Goal: Task Accomplishment & Management: Use online tool/utility

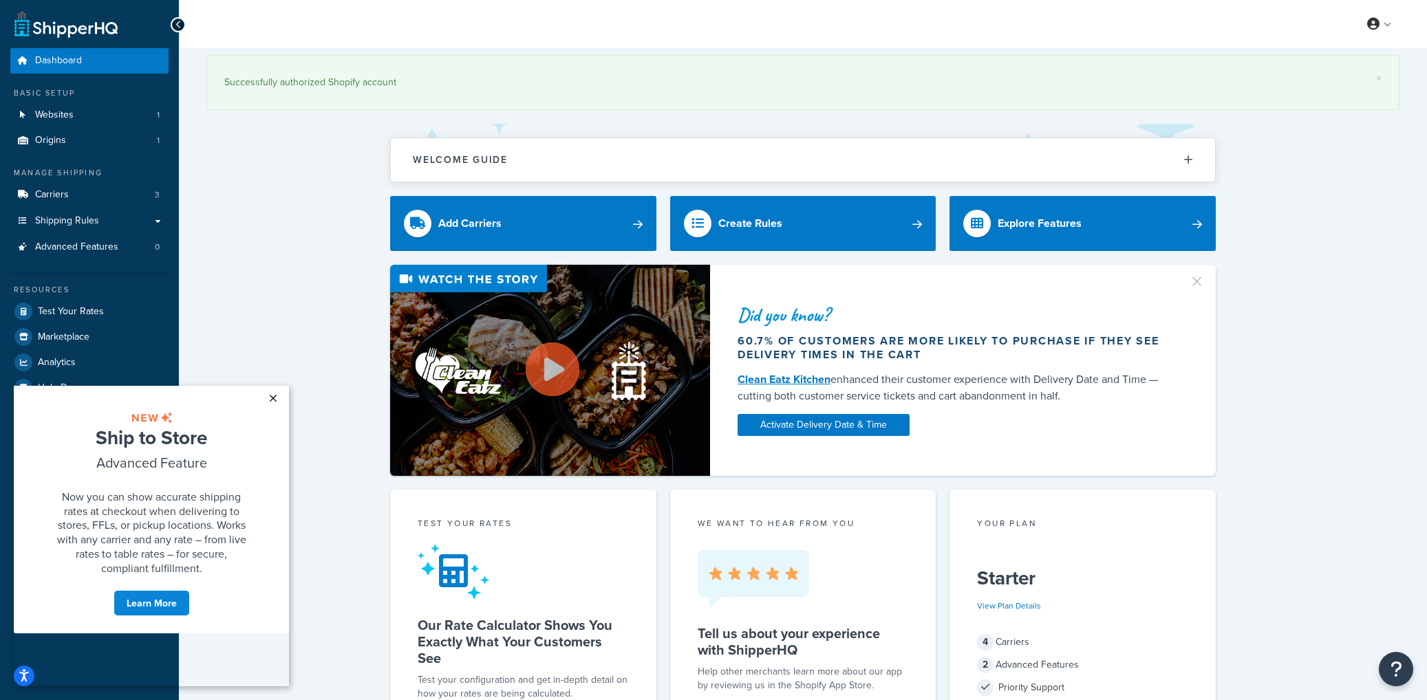
click at [269, 396] on link "×" at bounding box center [273, 398] width 24 height 25
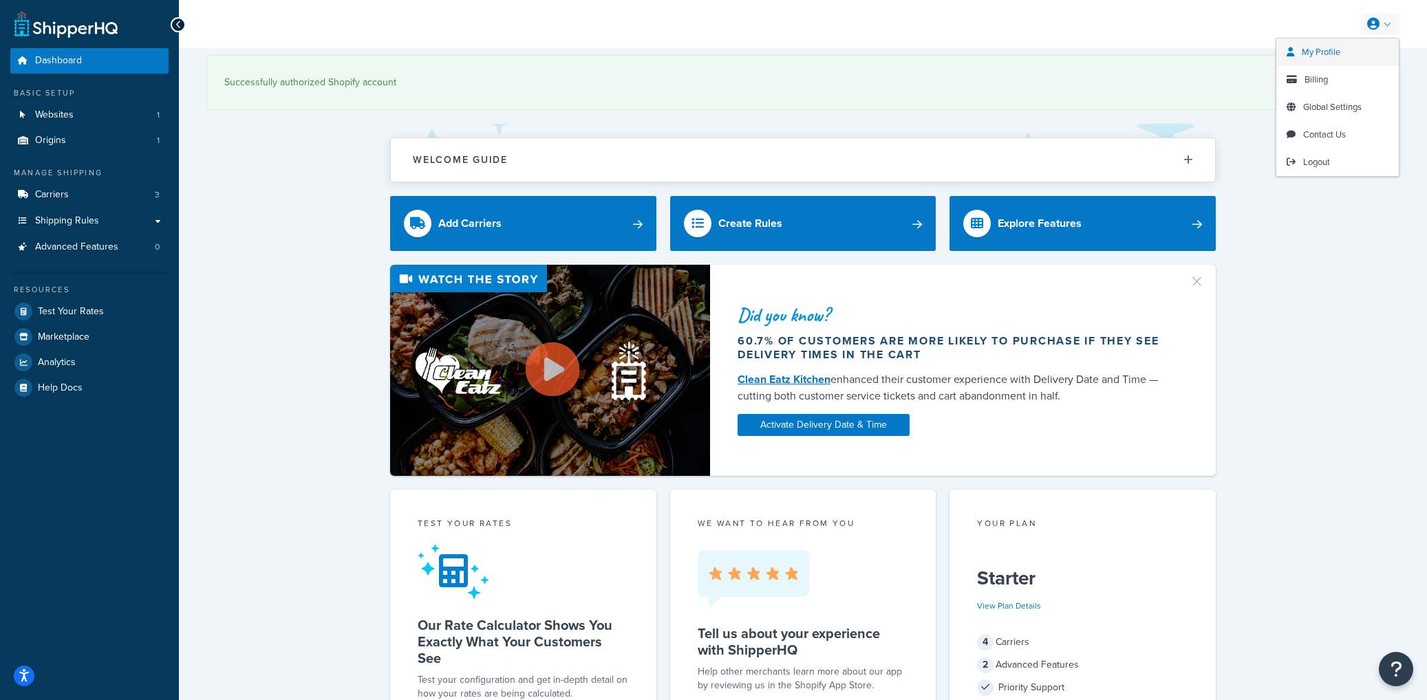
click at [1319, 54] on span "My Profile" at bounding box center [1320, 51] width 39 height 13
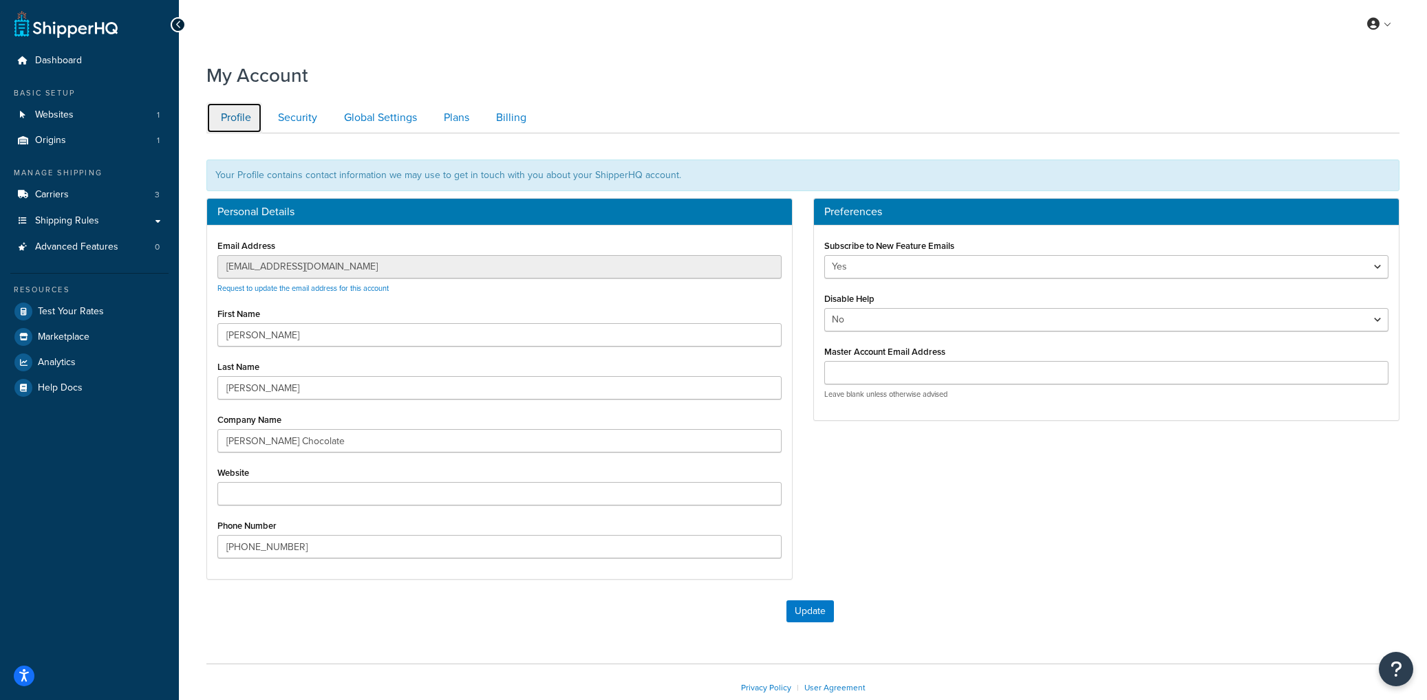
click at [241, 120] on link "Profile" at bounding box center [234, 117] width 56 height 31
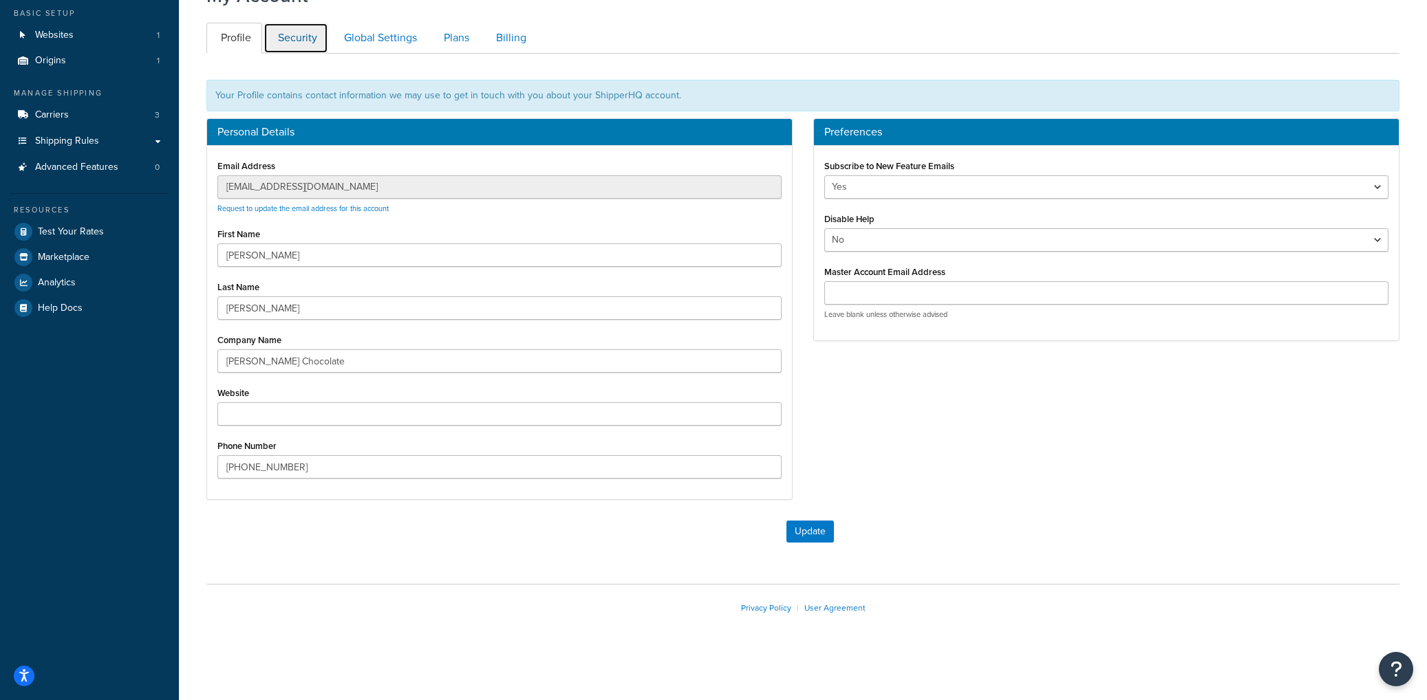
click at [306, 38] on link "Security" at bounding box center [295, 38] width 65 height 31
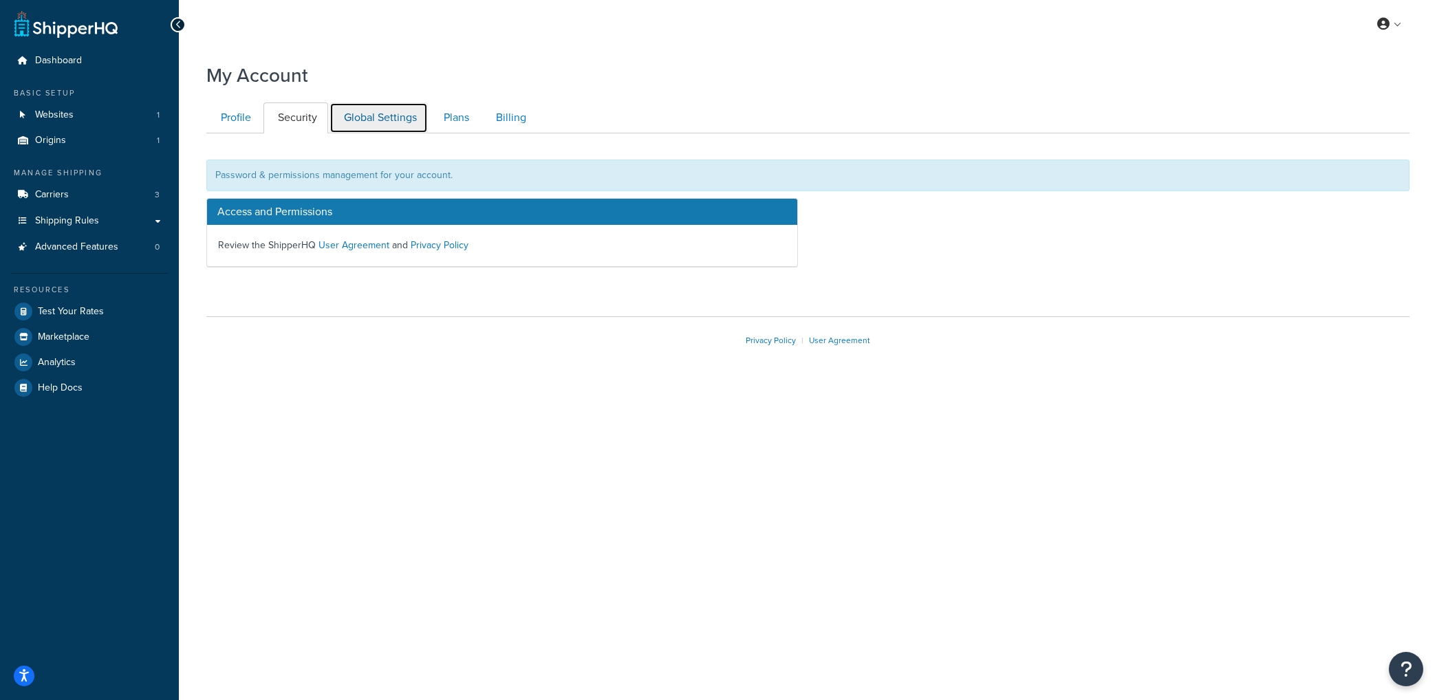
click at [394, 121] on link "Global Settings" at bounding box center [378, 117] width 98 height 31
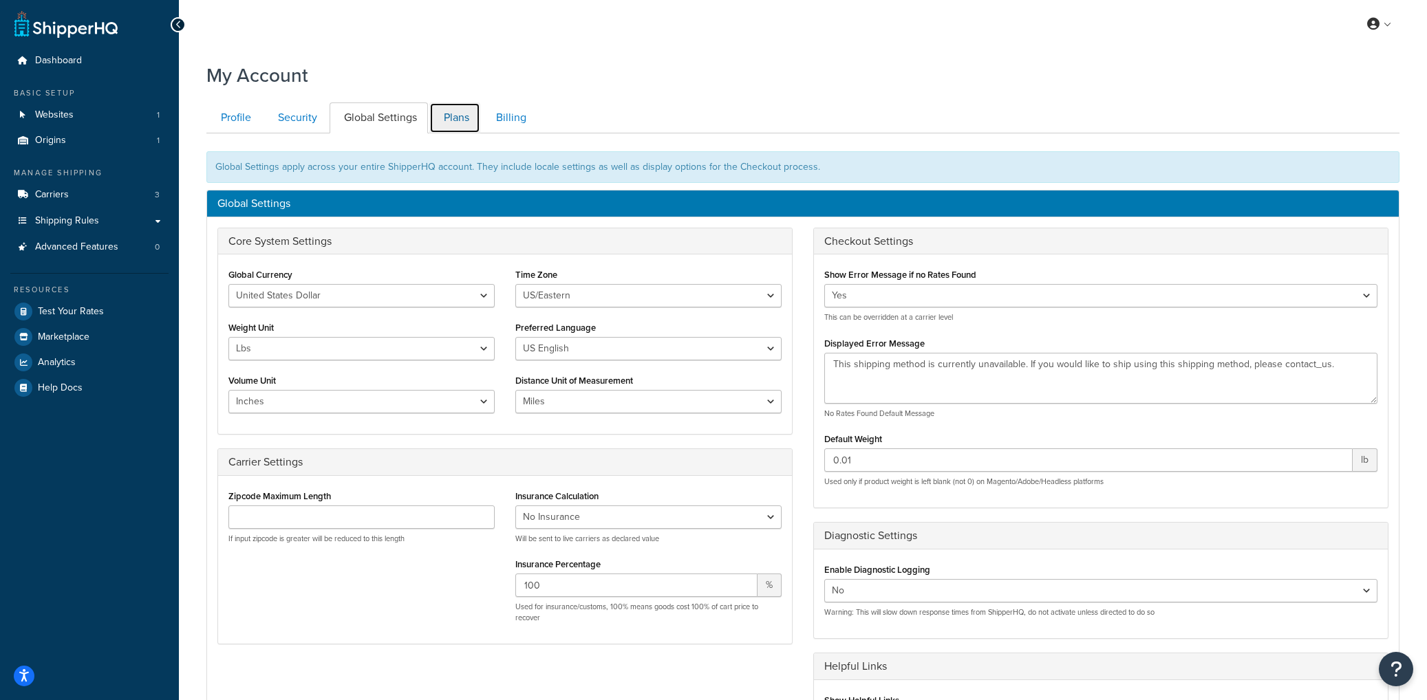
click at [453, 116] on link "Plans" at bounding box center [454, 117] width 51 height 31
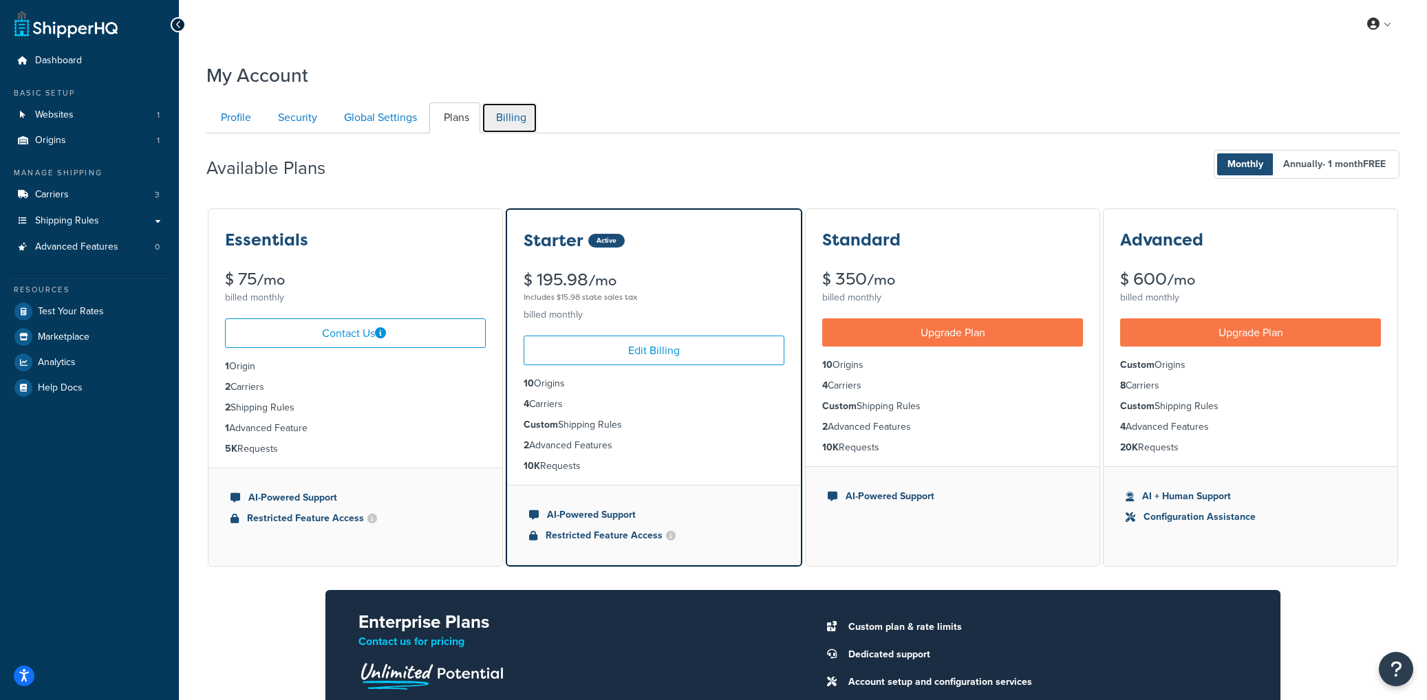
click at [504, 113] on link "Billing" at bounding box center [509, 117] width 56 height 31
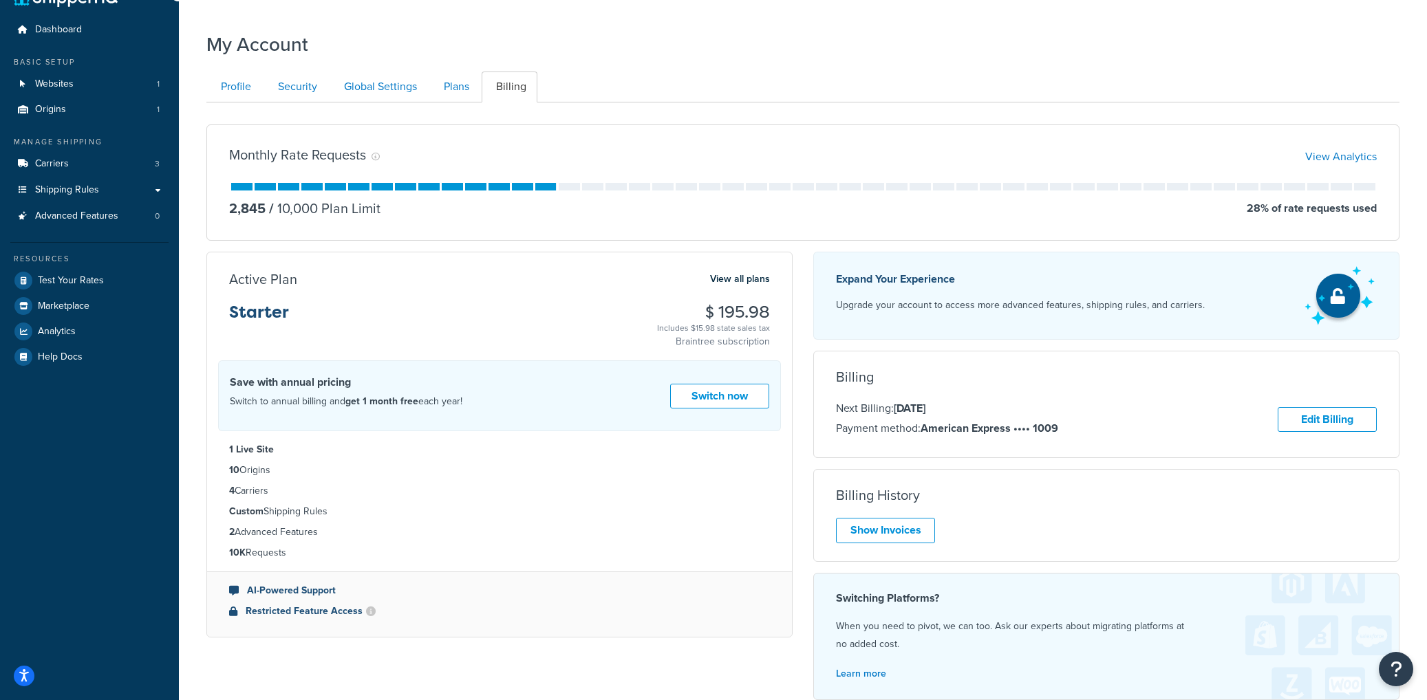
scroll to position [2, 0]
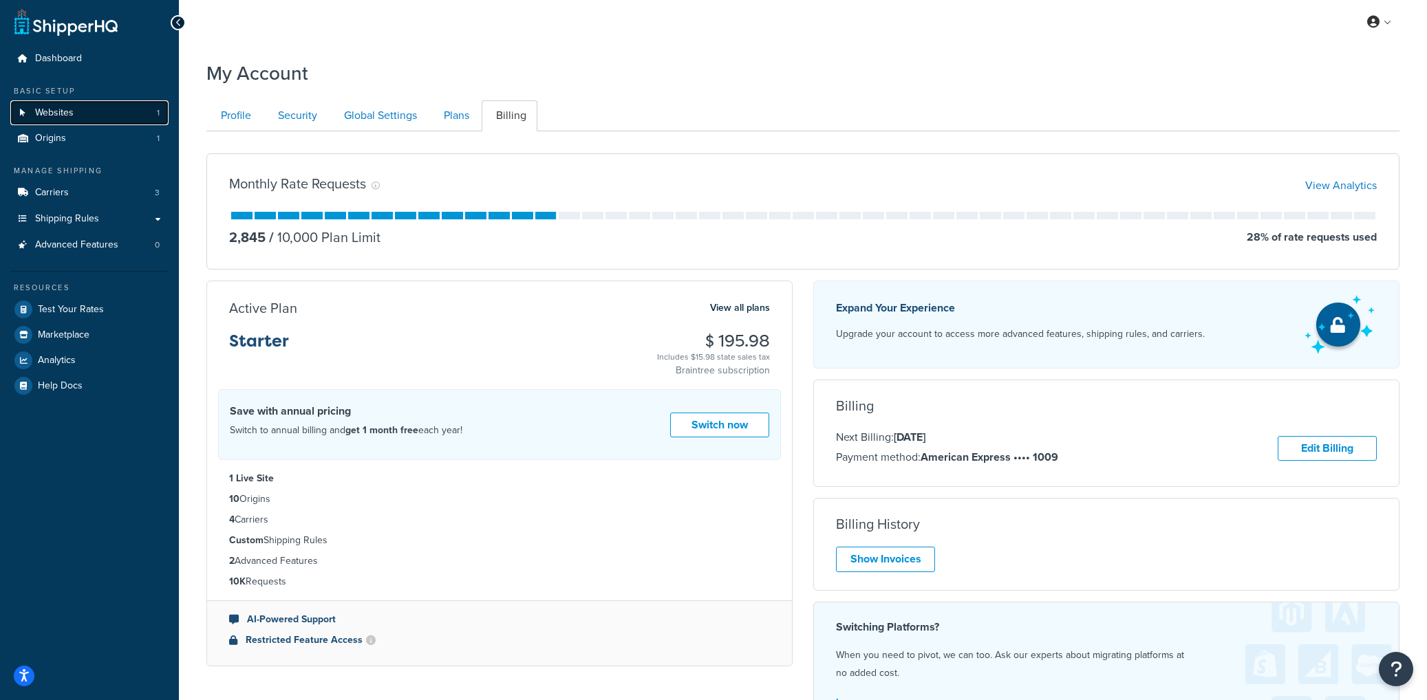
click at [61, 109] on span "Websites" at bounding box center [54, 113] width 39 height 12
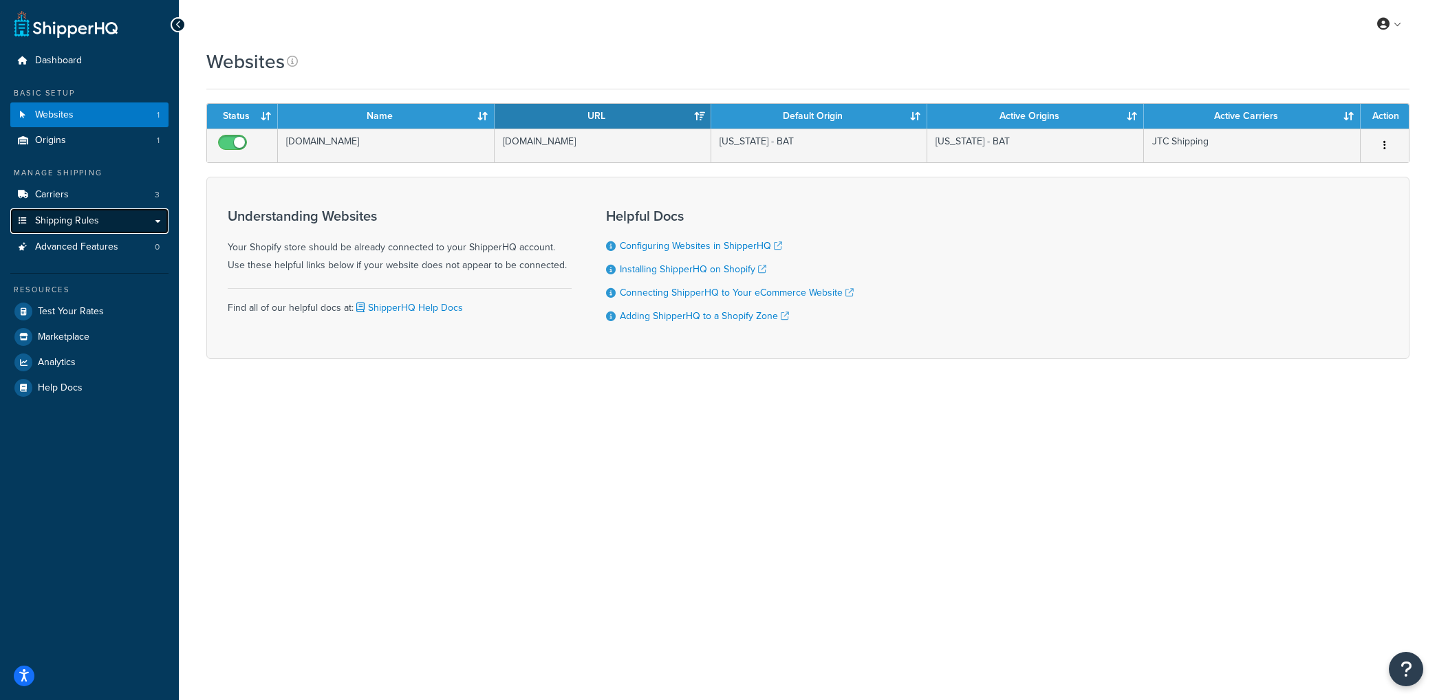
click at [155, 220] on link "Shipping Rules" at bounding box center [89, 220] width 158 height 25
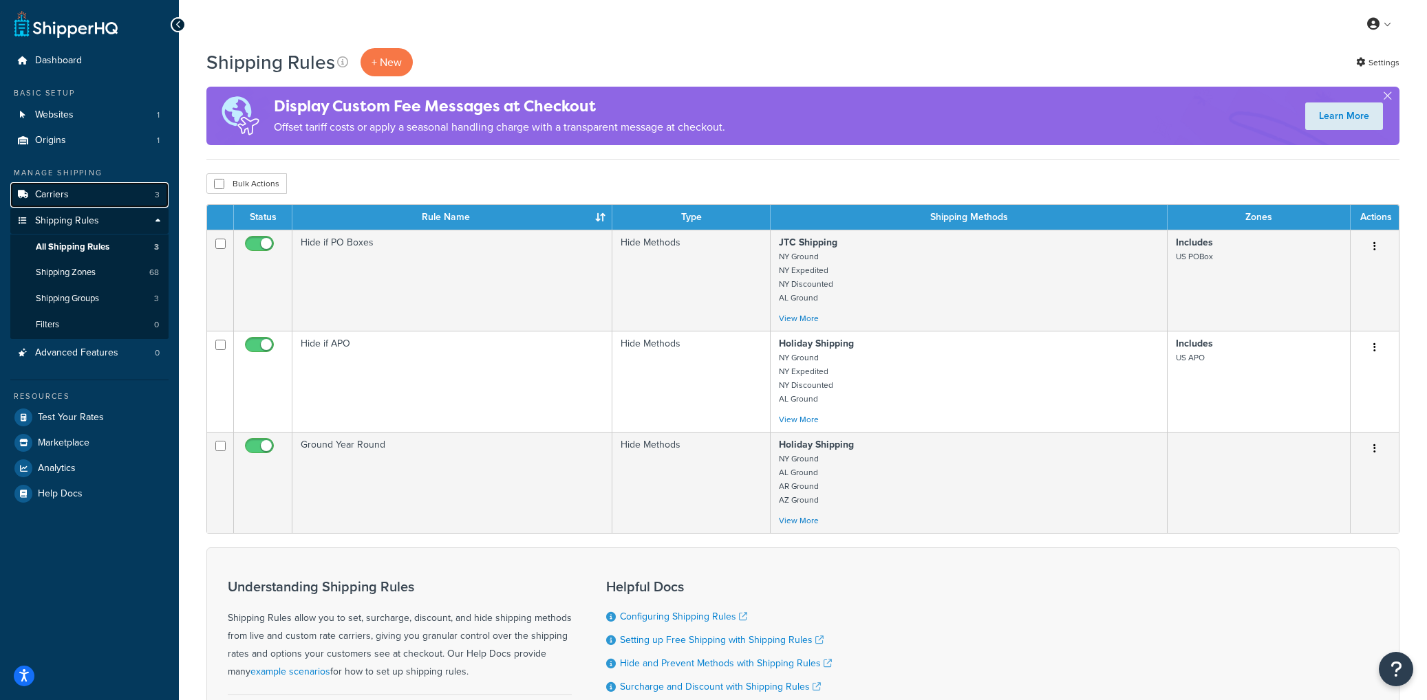
click at [94, 192] on link "Carriers 3" at bounding box center [89, 194] width 158 height 25
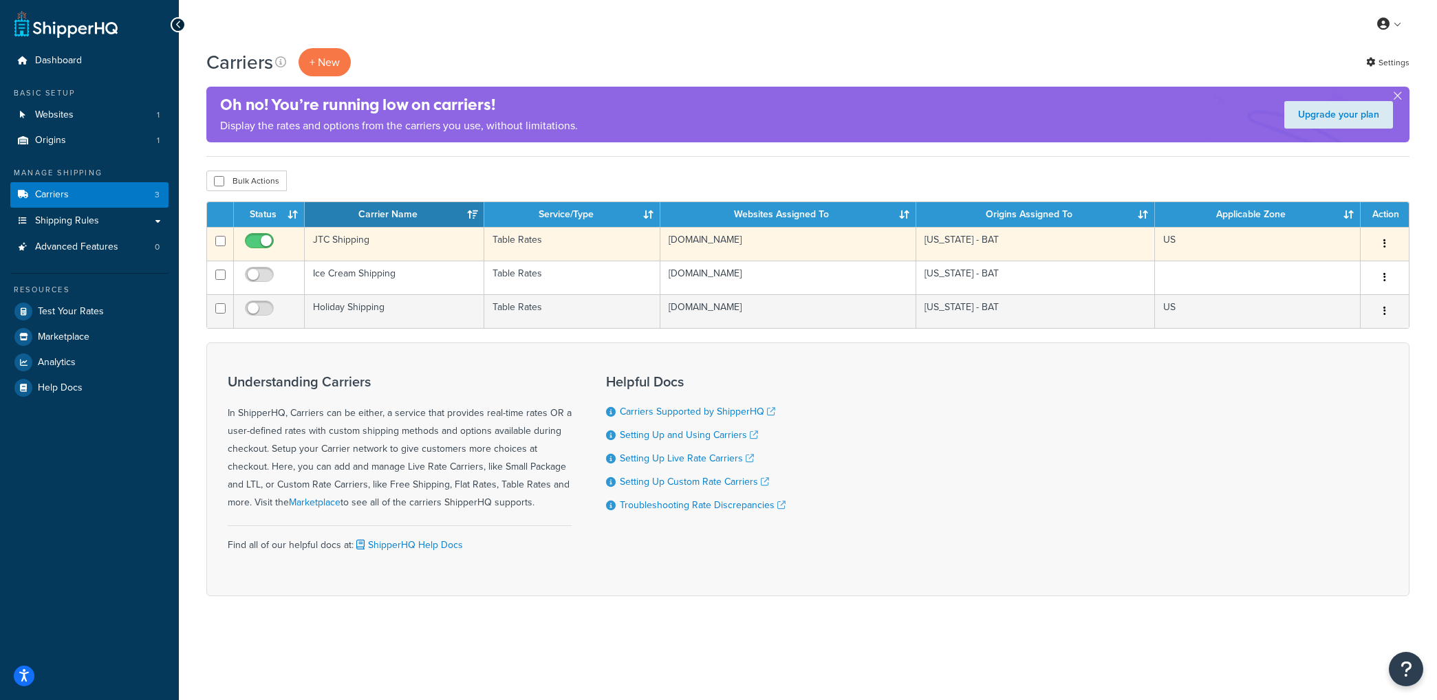
click at [394, 237] on td "JTC Shipping" at bounding box center [395, 244] width 180 height 34
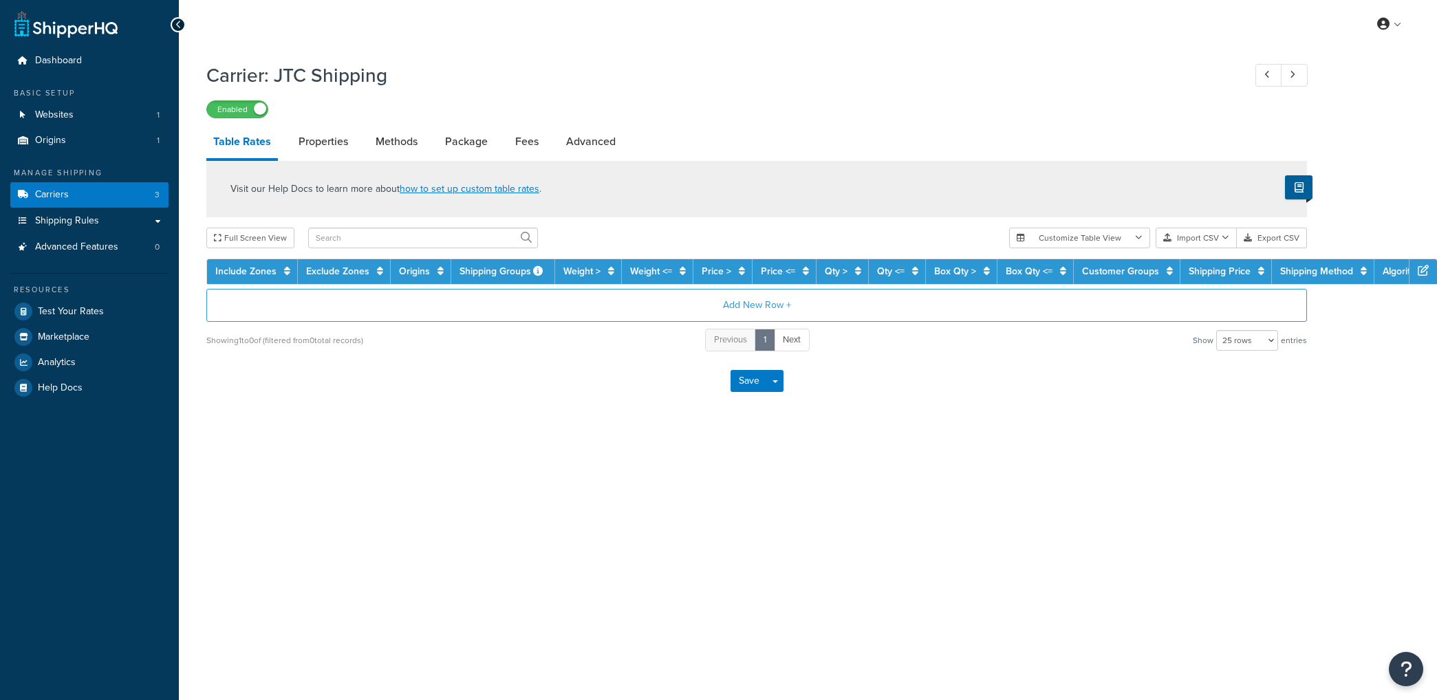
select select "25"
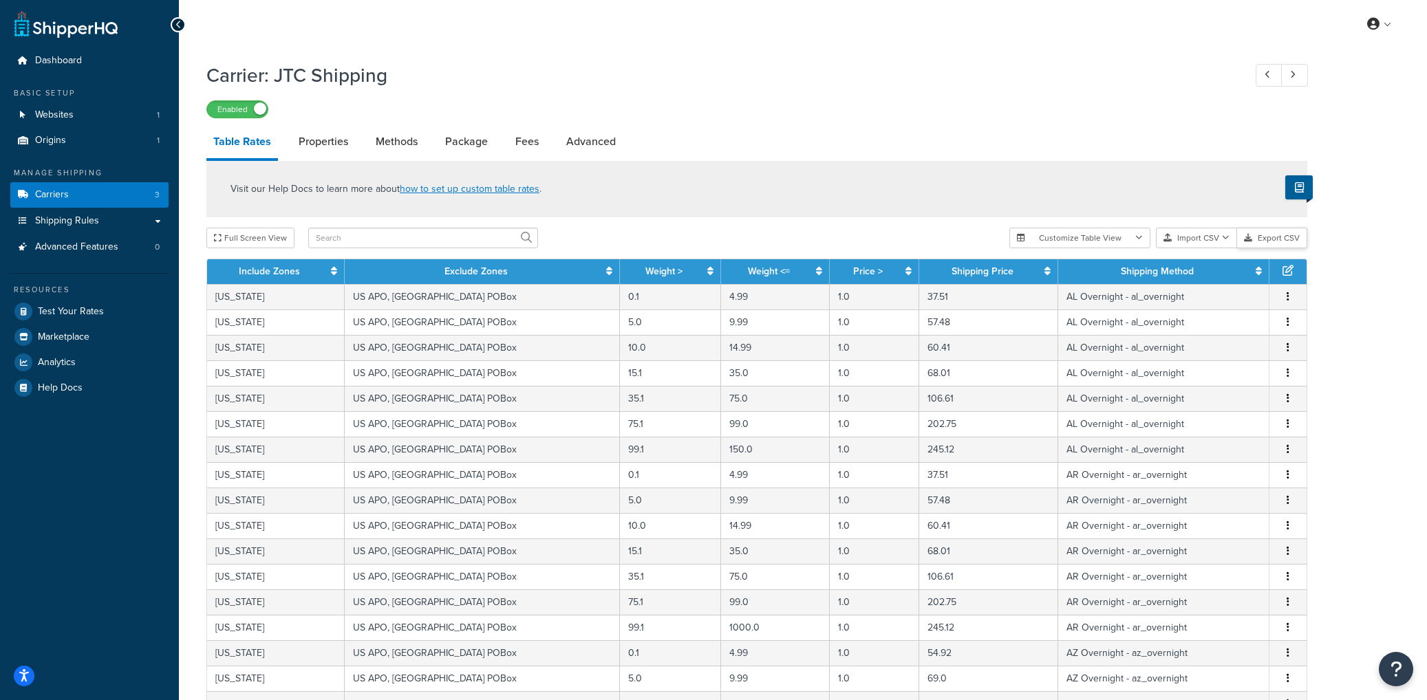
click at [1285, 237] on button "Export CSV" at bounding box center [1272, 238] width 70 height 21
click at [1201, 238] on button "Import CSV" at bounding box center [1196, 238] width 81 height 21
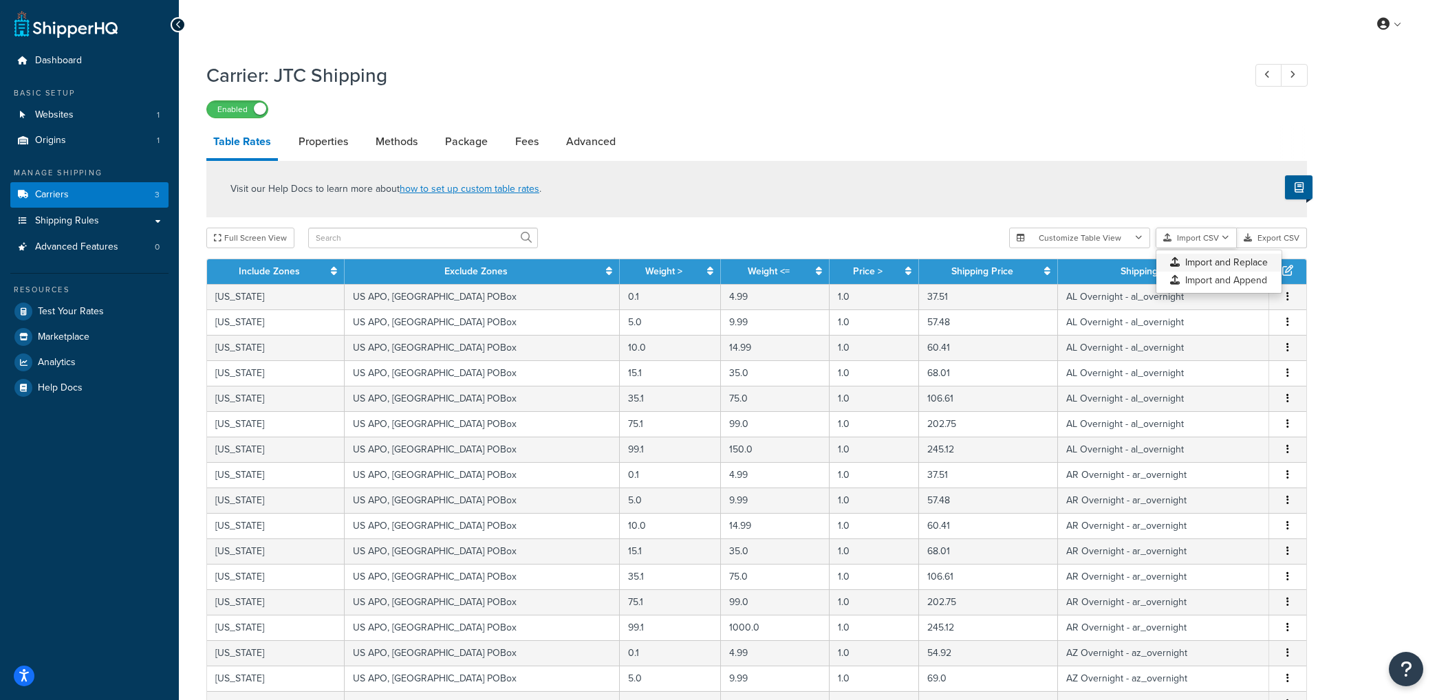
click at [1208, 248] on div "Customize Table View Show all columns Show selected columns Import CSV Import a…" at bounding box center [1158, 238] width 298 height 21
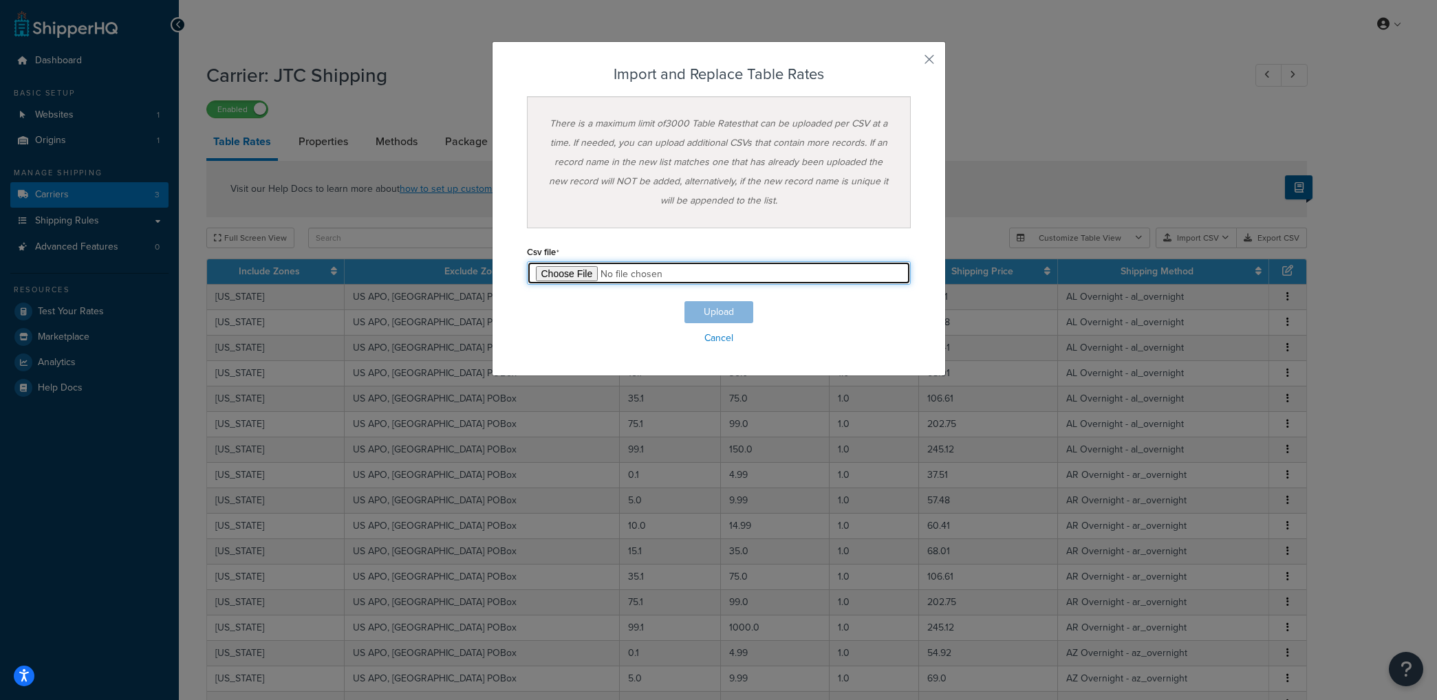
click at [557, 272] on input "file" at bounding box center [719, 272] width 384 height 23
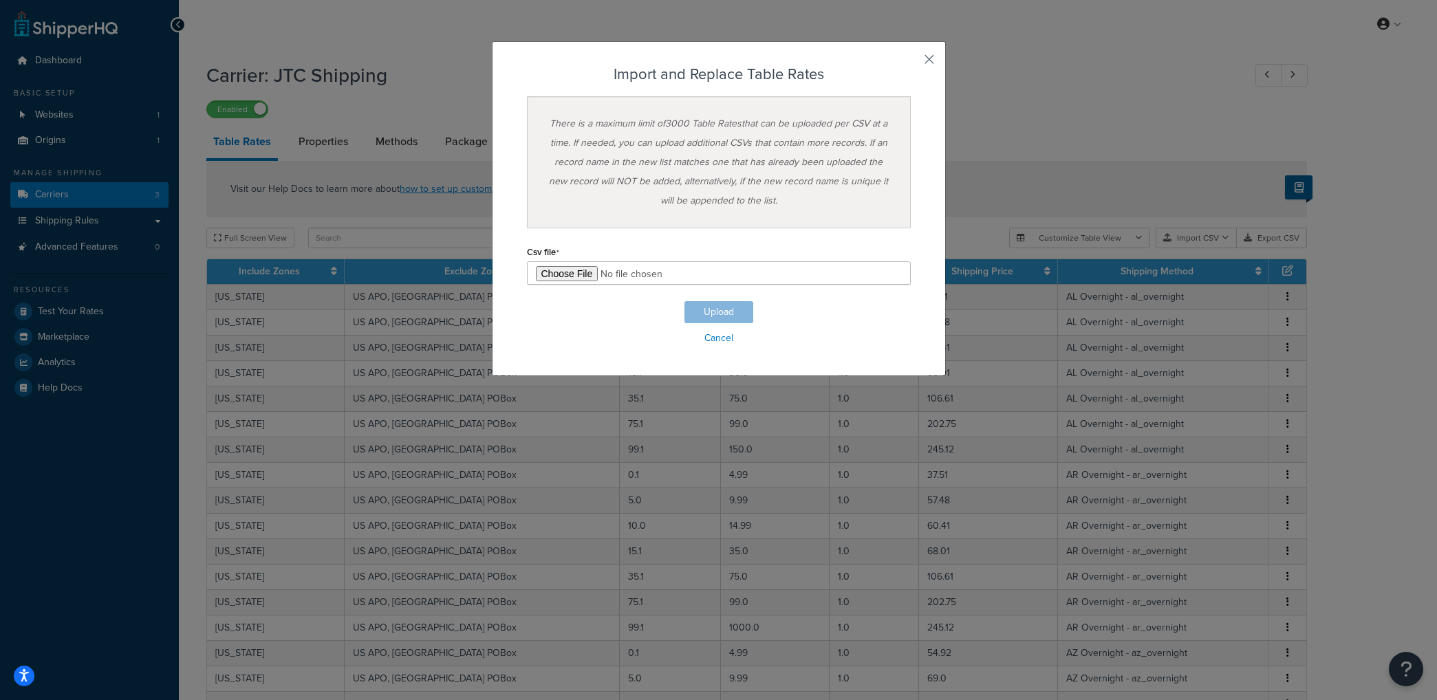
click at [911, 63] on button "button" at bounding box center [908, 64] width 3 height 3
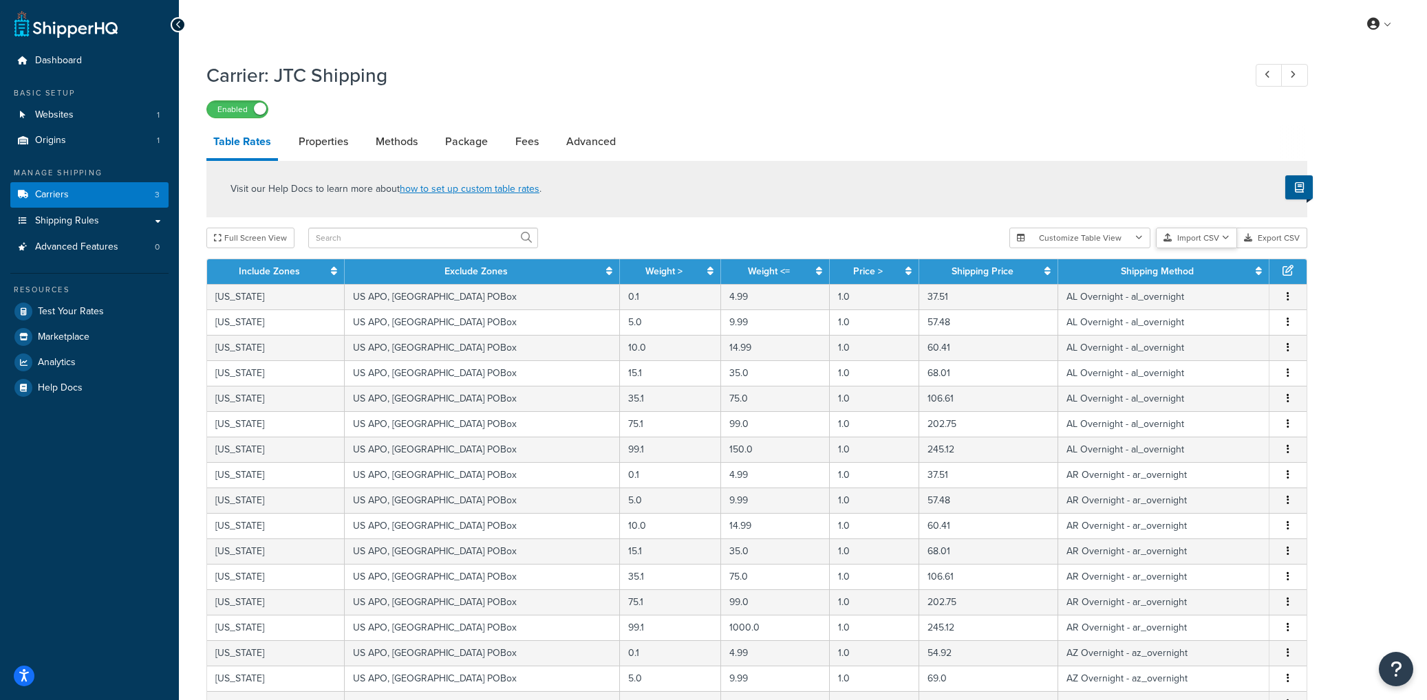
click at [1190, 241] on button "Import CSV" at bounding box center [1196, 238] width 81 height 21
click at [1214, 248] on div "Customize Table View Show all columns Show selected columns Import CSV Import a…" at bounding box center [1158, 238] width 298 height 21
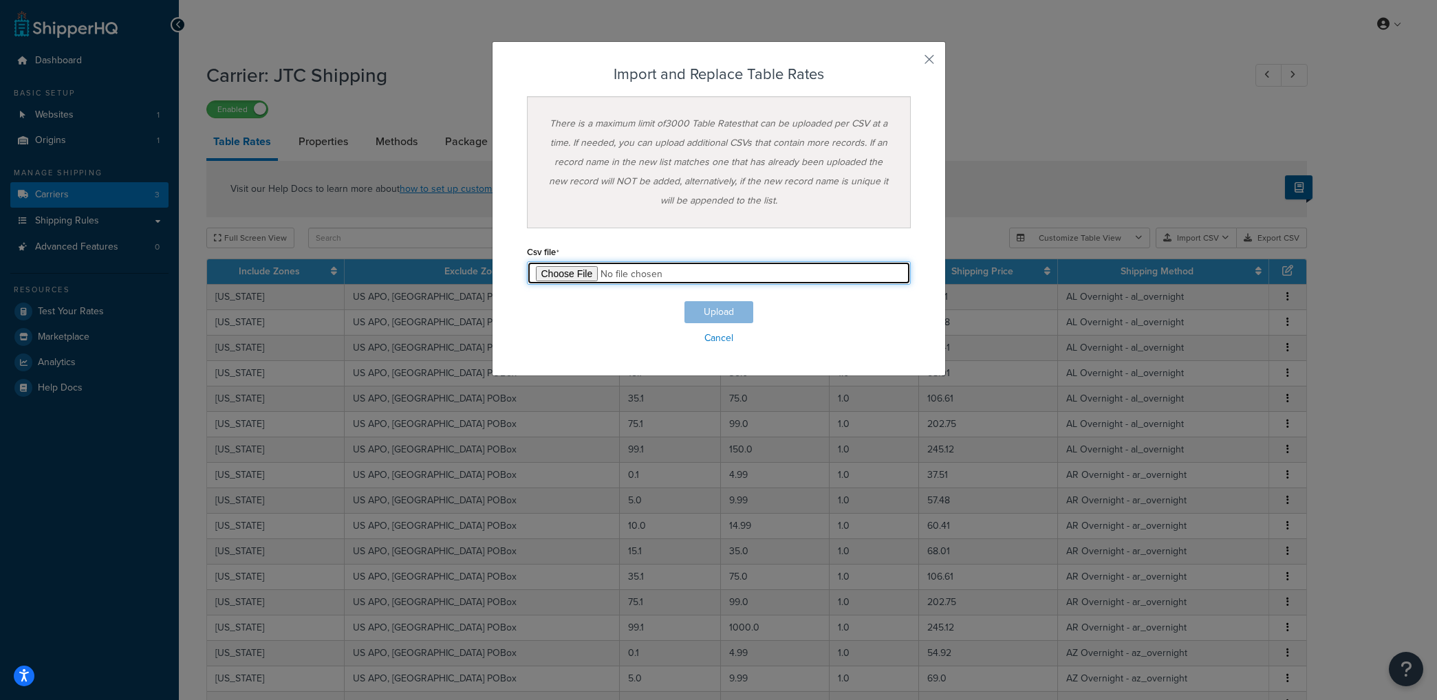
click at [572, 277] on input "file" at bounding box center [719, 272] width 384 height 23
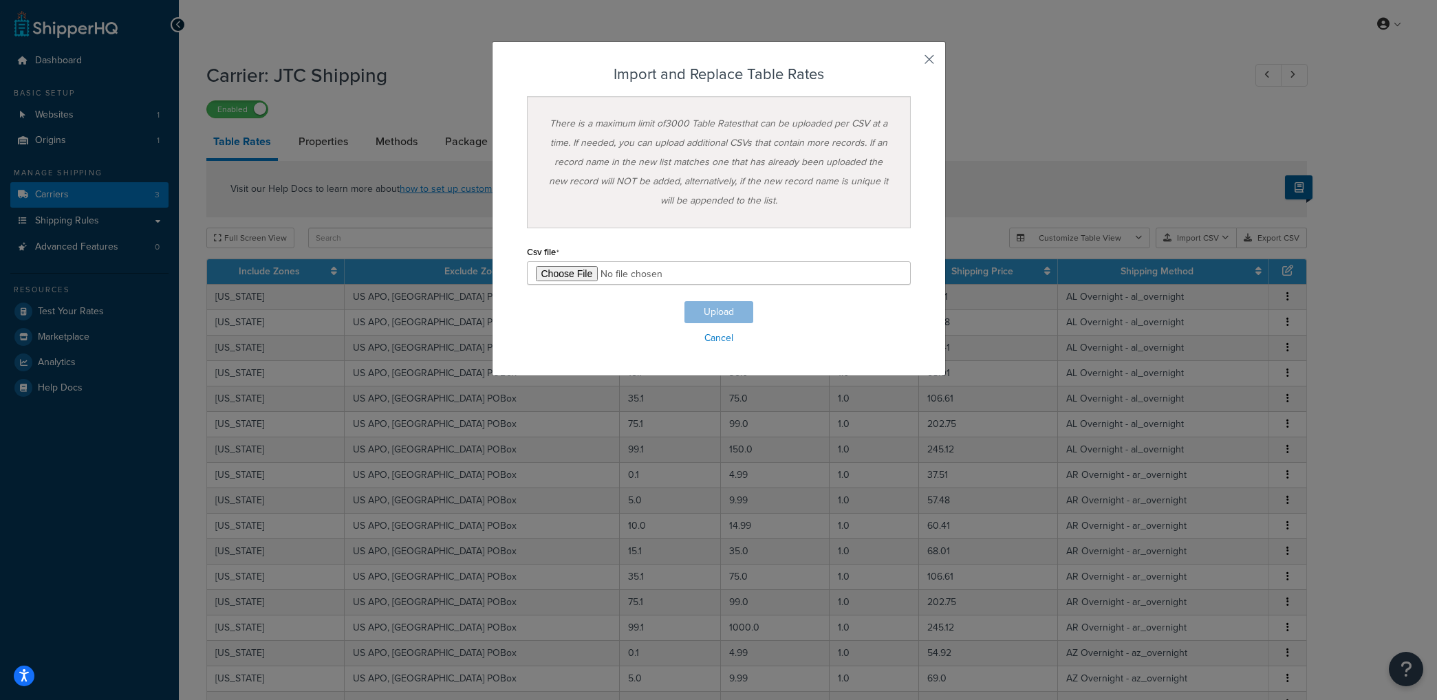
click at [911, 63] on button "button" at bounding box center [908, 64] width 3 height 3
